Goal: Navigation & Orientation: Find specific page/section

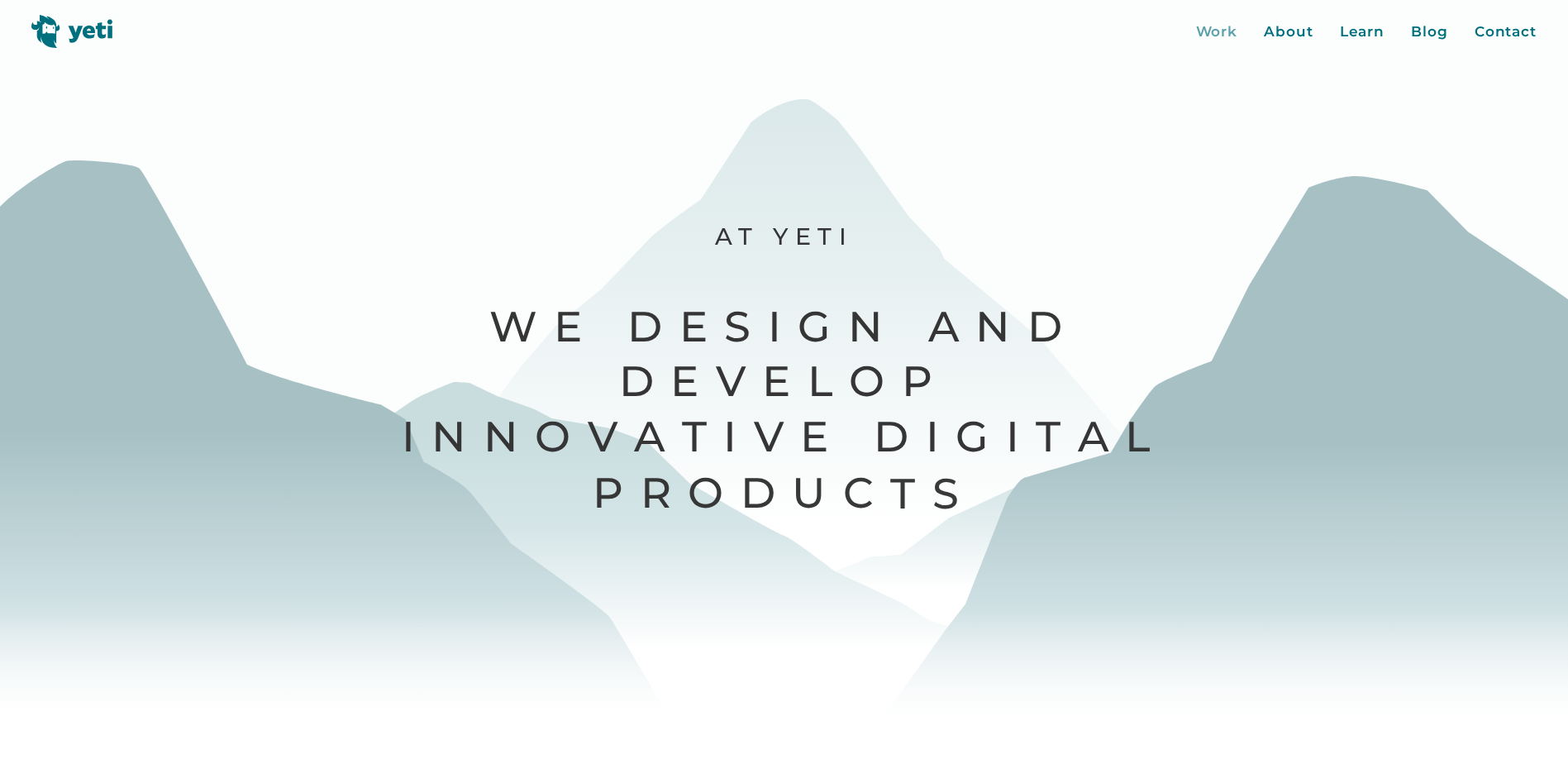
click at [1232, 34] on div "Work" at bounding box center [1218, 32] width 42 height 22
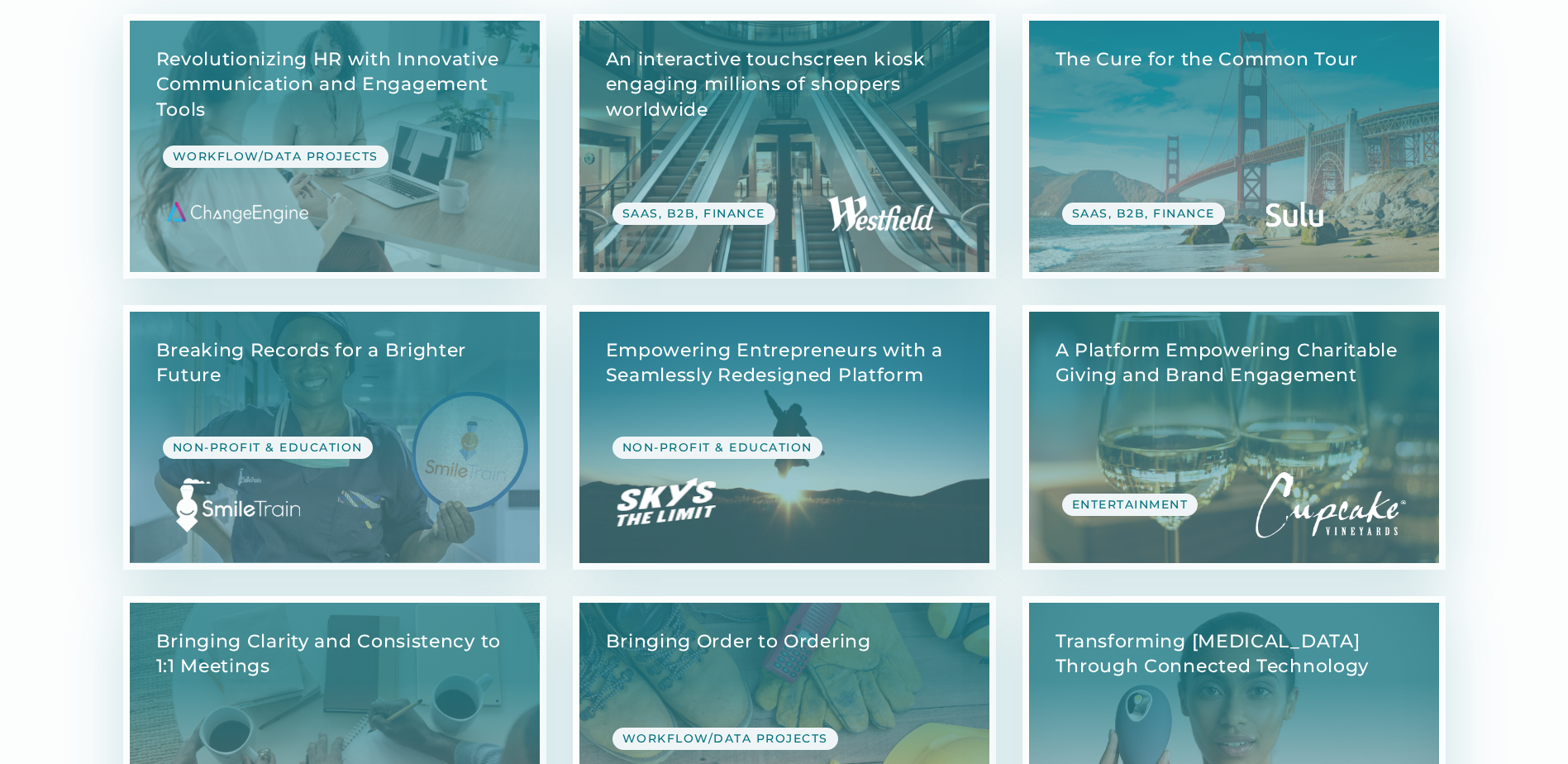
scroll to position [496, 0]
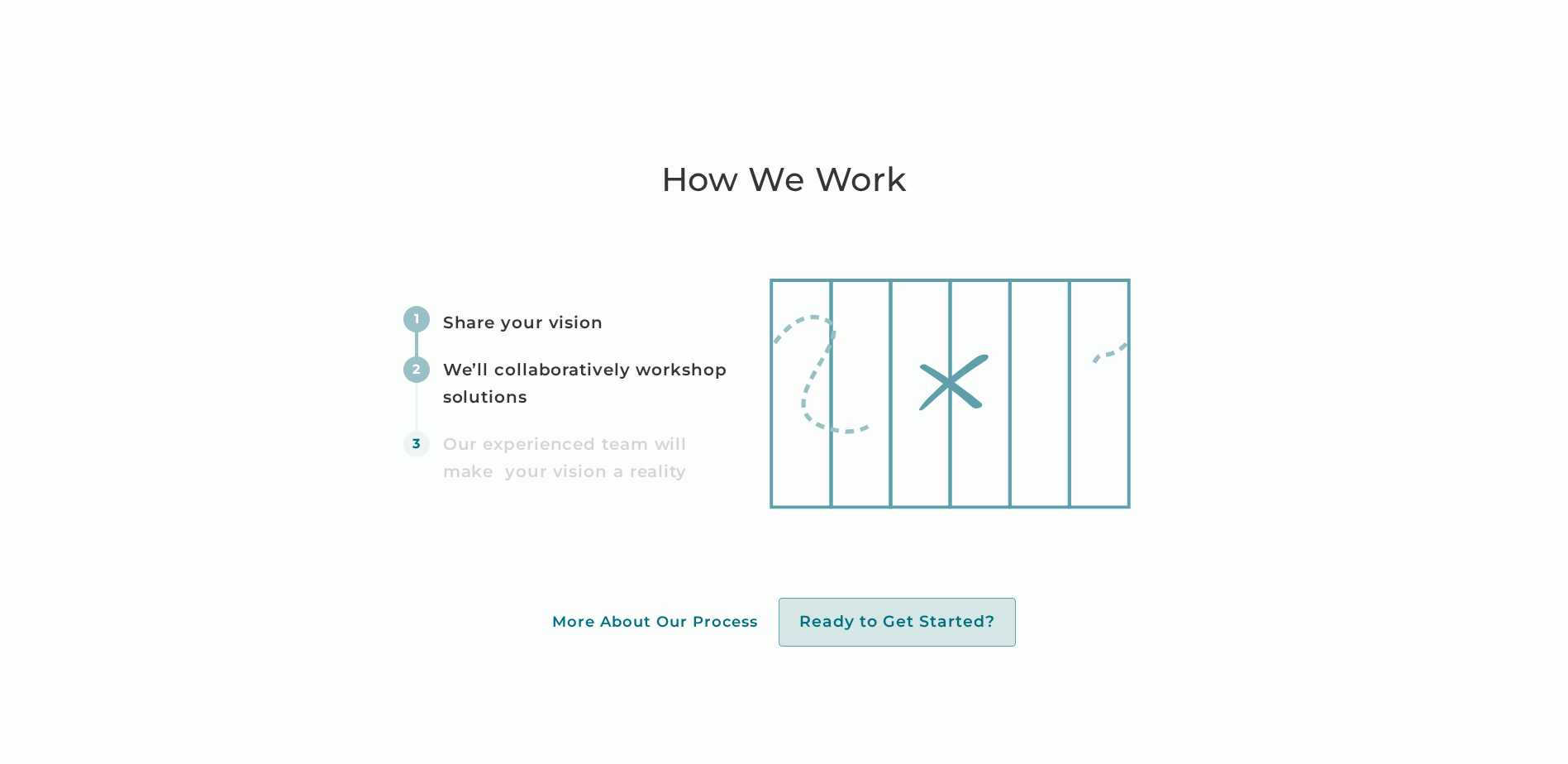
scroll to position [5471, 0]
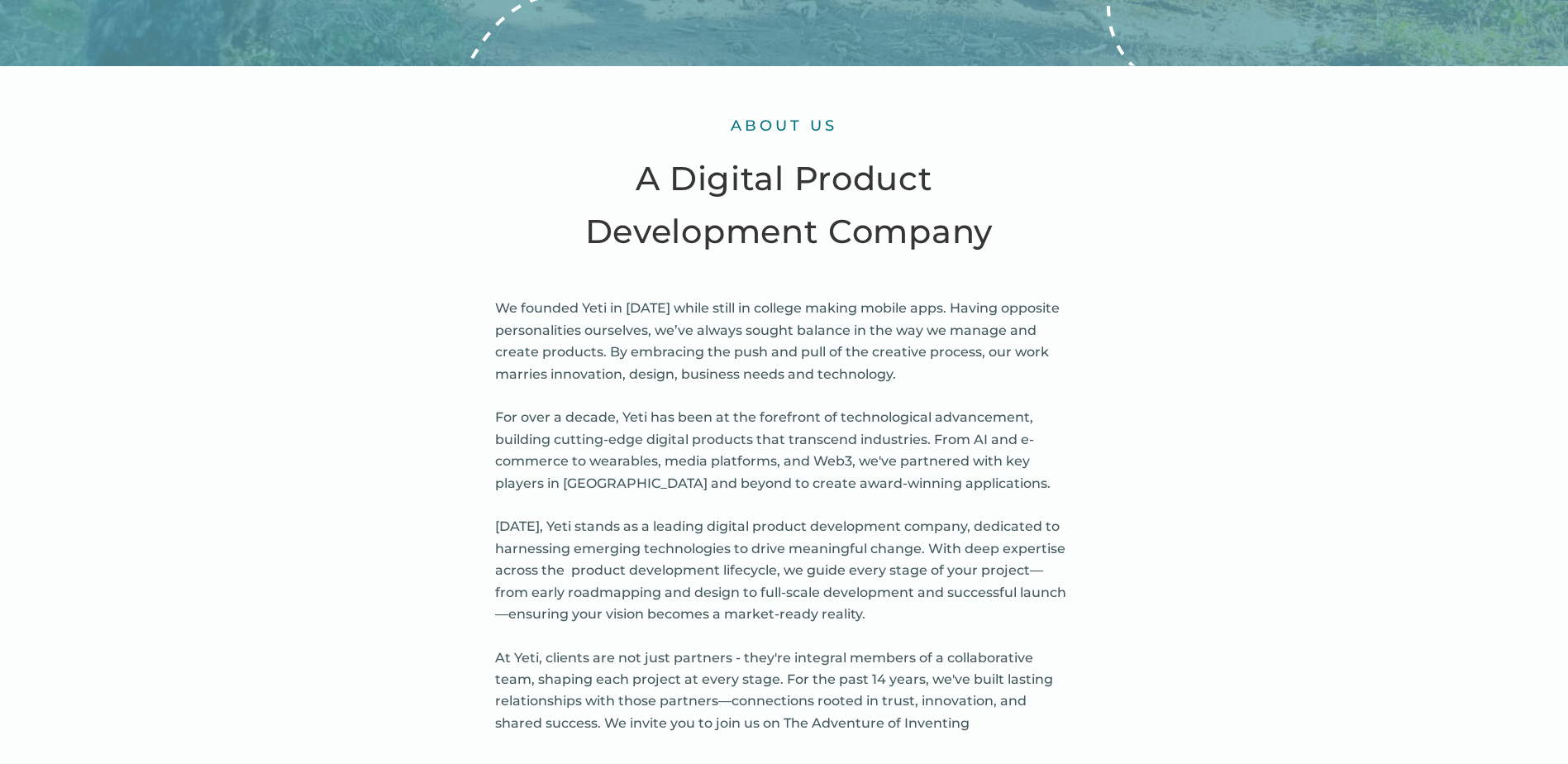
scroll to position [1075, 0]
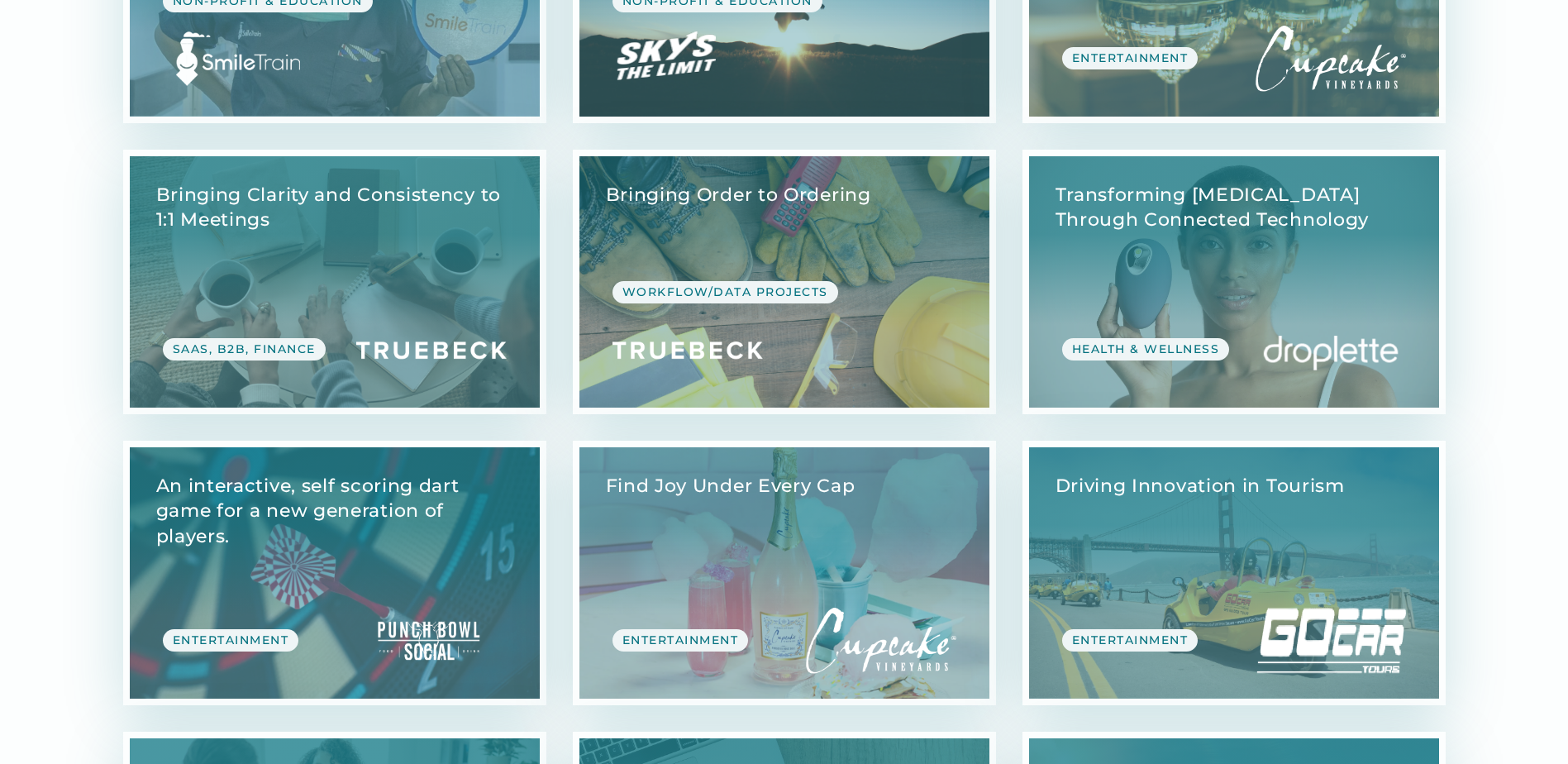
scroll to position [1075, 0]
